Goal: Information Seeking & Learning: Learn about a topic

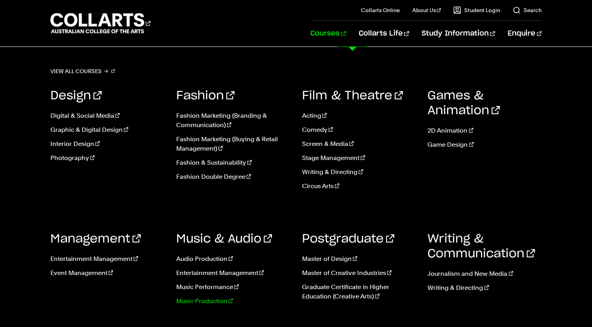
drag, startPoint x: 194, startPoint y: 300, endPoint x: 200, endPoint y: 301, distance: 5.9
click at [195, 300] on link "Music Production" at bounding box center [233, 300] width 114 height 9
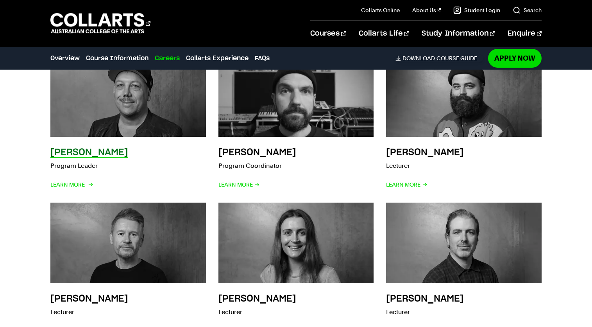
scroll to position [1716, 0]
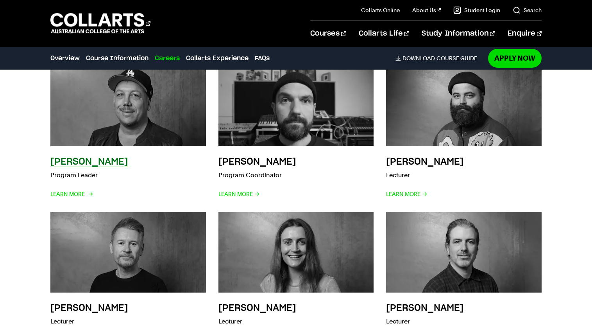
click at [115, 118] on img at bounding box center [128, 105] width 171 height 89
